Goal: Task Accomplishment & Management: Complete application form

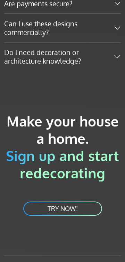
scroll to position [1816, 0]
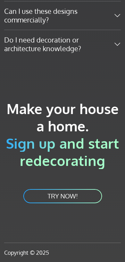
click at [88, 196] on link "TRY NOW!" at bounding box center [63, 197] width 80 height 16
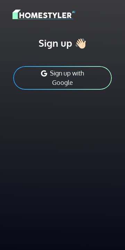
click at [68, 80] on button "Sign up with Google" at bounding box center [62, 77] width 100 height 25
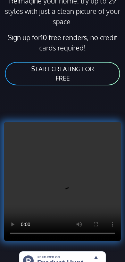
scroll to position [111, 0]
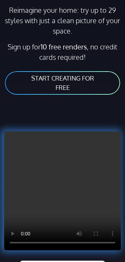
click at [82, 86] on link "START CREATING FOR FREE" at bounding box center [62, 83] width 116 height 25
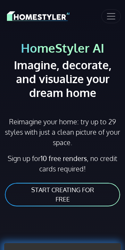
click at [60, 194] on link "START CREATING FOR FREE" at bounding box center [62, 194] width 116 height 25
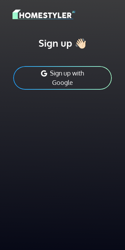
click at [90, 83] on button "Sign up with Google" at bounding box center [62, 77] width 100 height 25
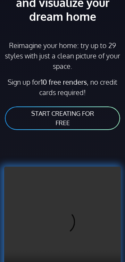
scroll to position [75, 0]
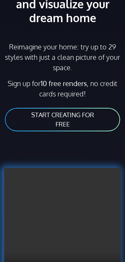
click at [73, 122] on link "START CREATING FOR FREE" at bounding box center [62, 119] width 116 height 25
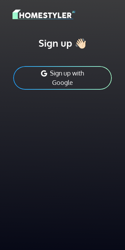
click at [59, 17] on img at bounding box center [43, 14] width 62 height 12
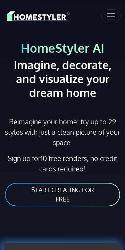
click at [78, 194] on link "START CREATING FOR FREE" at bounding box center [62, 194] width 116 height 25
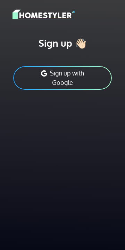
click at [61, 47] on h1 "Sign up 👋🏻" at bounding box center [62, 43] width 100 height 12
click at [83, 42] on h1 "Sign up 👋🏻" at bounding box center [62, 43] width 100 height 12
click at [78, 81] on button "Sign up with Google" at bounding box center [62, 77] width 100 height 25
